Goal: Find specific page/section: Find specific page/section

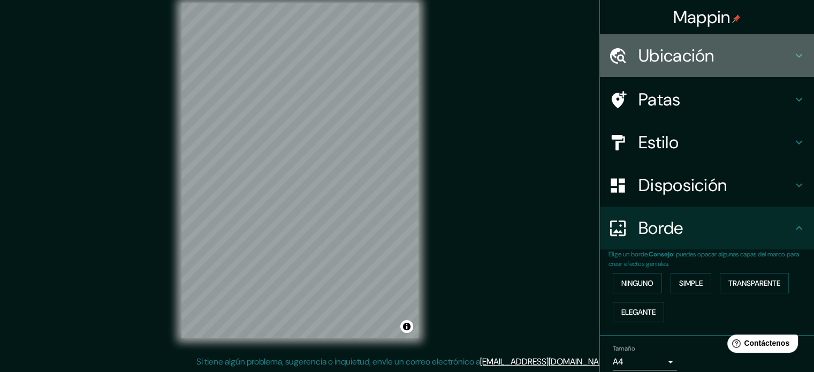
click at [751, 61] on h4 "Ubicación" at bounding box center [715, 55] width 154 height 21
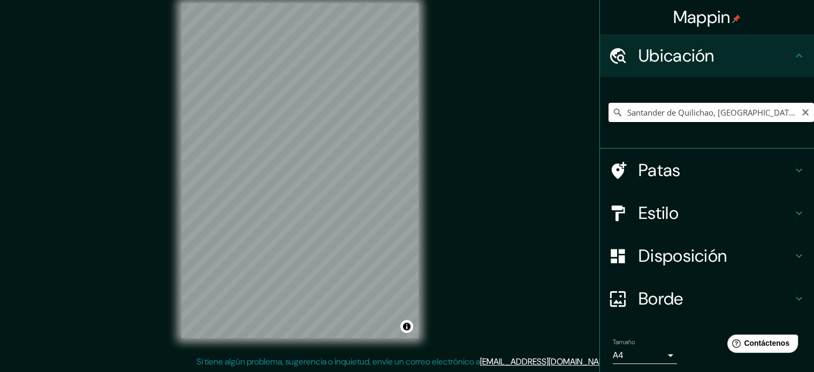
click at [737, 109] on input "Santander de Quilichao, [GEOGRAPHIC_DATA], [GEOGRAPHIC_DATA]" at bounding box center [710, 112] width 205 height 19
click at [785, 106] on input "Santander de Quilichao, [GEOGRAPHIC_DATA], [GEOGRAPHIC_DATA]" at bounding box center [710, 112] width 205 height 19
click at [772, 112] on input "Santander de Quilichao, [GEOGRAPHIC_DATA], [GEOGRAPHIC_DATA]" at bounding box center [710, 112] width 205 height 19
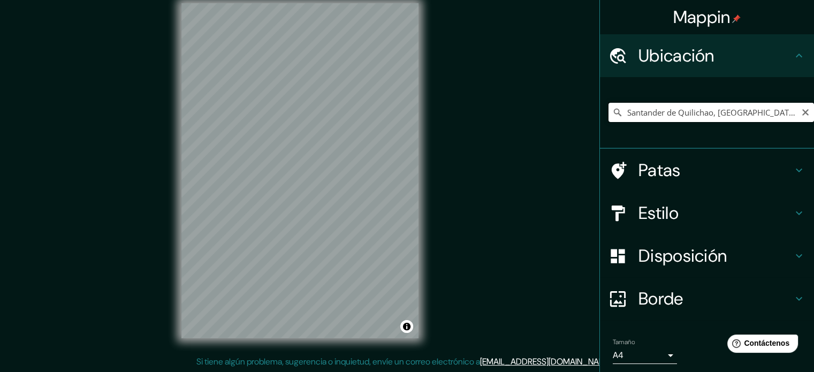
click at [772, 112] on input "Santander de Quilichao, [GEOGRAPHIC_DATA], [GEOGRAPHIC_DATA]" at bounding box center [710, 112] width 205 height 19
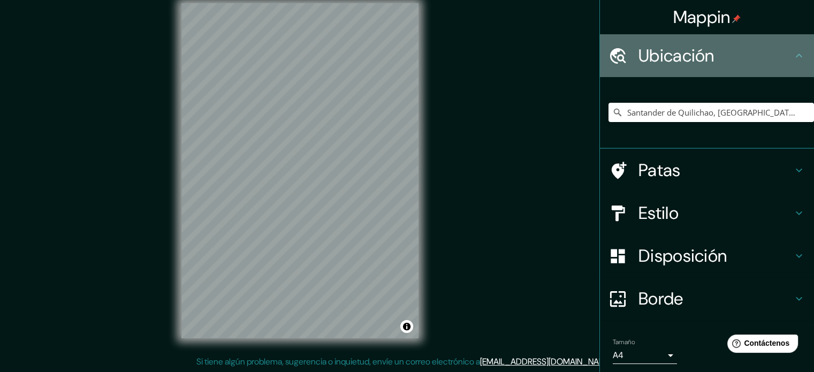
click at [722, 59] on h4 "Ubicación" at bounding box center [715, 55] width 154 height 21
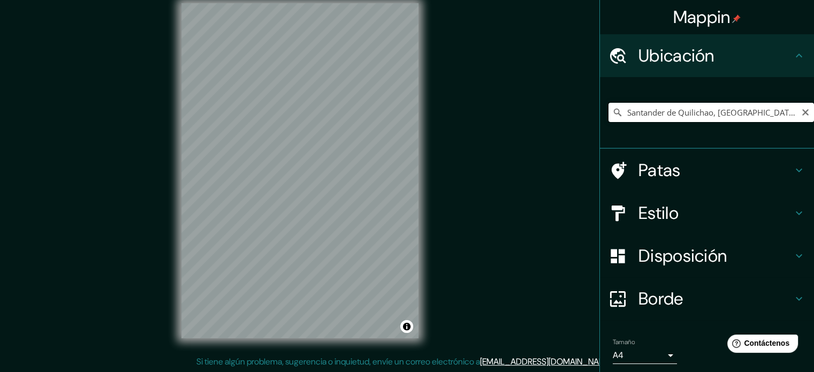
click at [782, 116] on input "Santander de Quilichao, [GEOGRAPHIC_DATA], [GEOGRAPHIC_DATA]" at bounding box center [710, 112] width 205 height 19
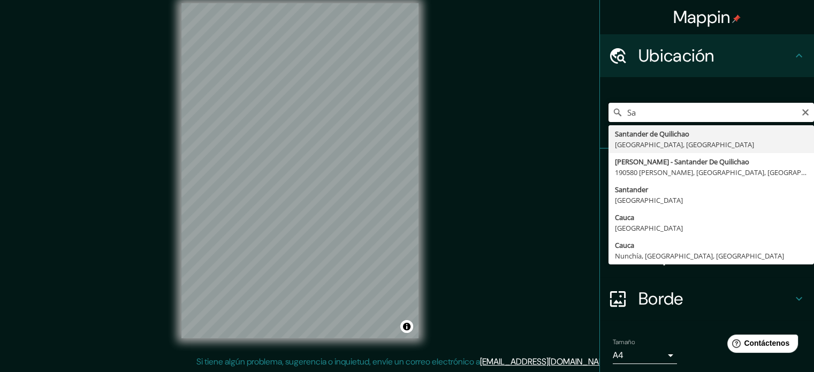
type input "S"
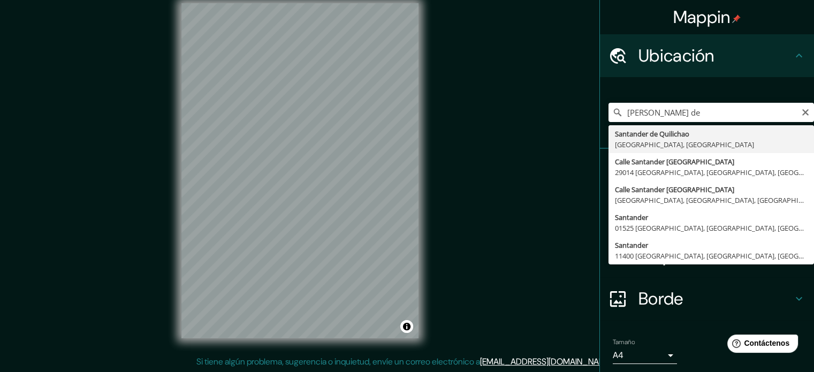
type input "Santander de Quilichao, [GEOGRAPHIC_DATA], [GEOGRAPHIC_DATA]"
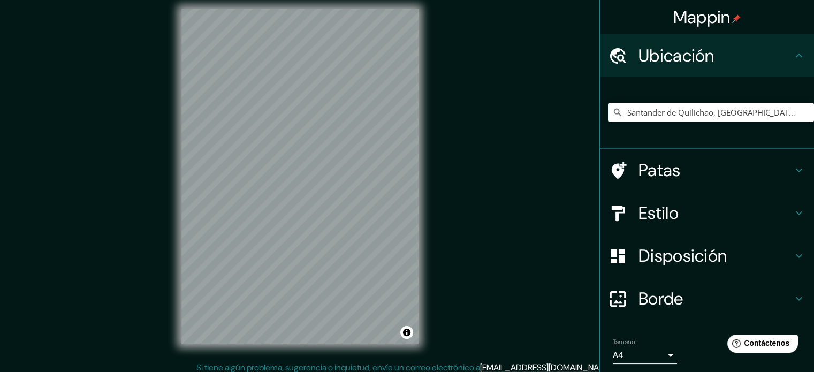
scroll to position [7, 0]
drag, startPoint x: 433, startPoint y: 18, endPoint x: 133, endPoint y: 168, distance: 335.1
click at [133, 168] on div "Mappin Ubicación Santander de Quilichao, [GEOGRAPHIC_DATA], [GEOGRAPHIC_DATA] P…" at bounding box center [407, 186] width 814 height 386
